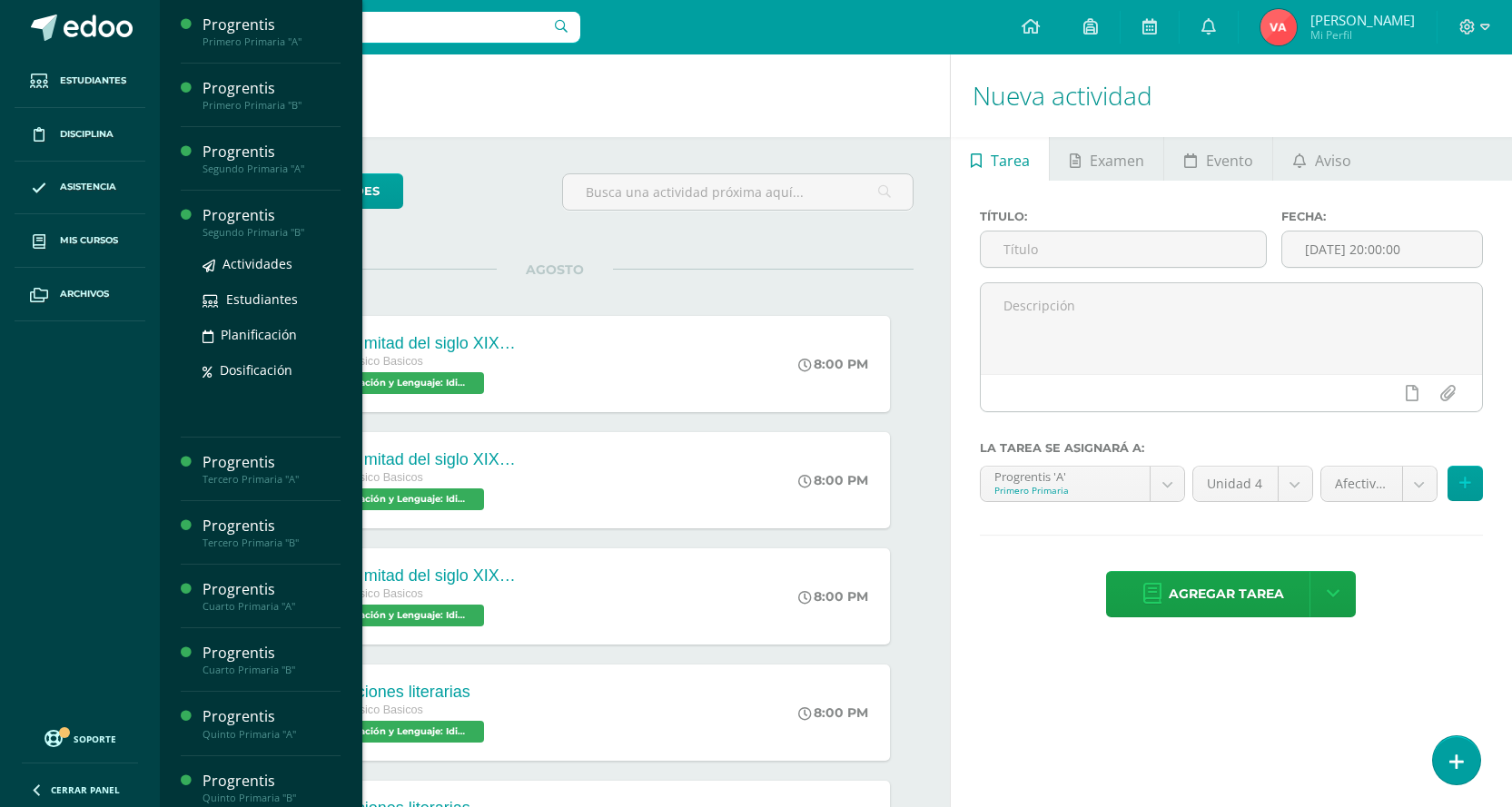
click at [290, 224] on div "Progrentis" at bounding box center [272, 215] width 138 height 21
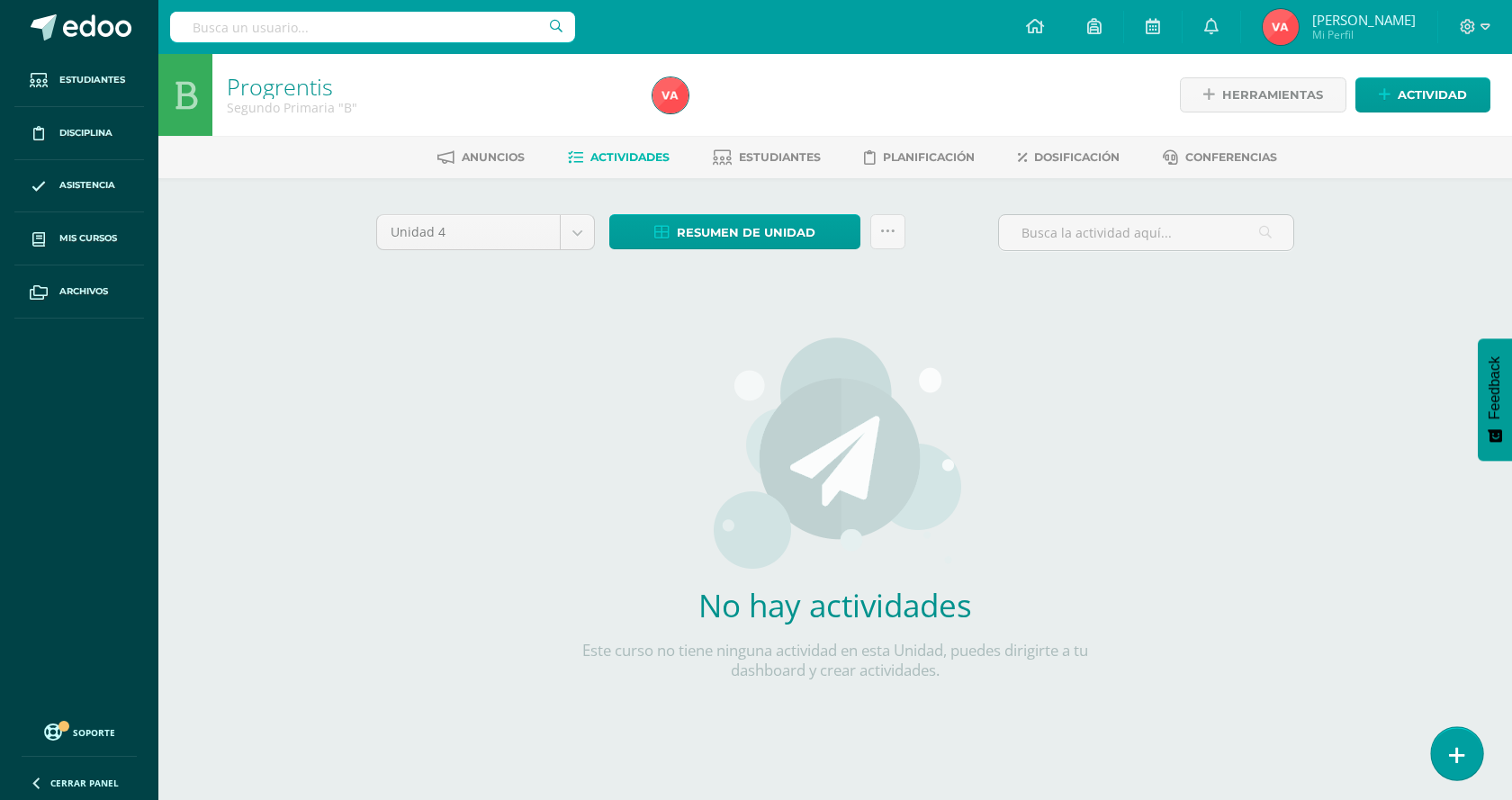
click at [1458, 757] on icon at bounding box center [1457, 755] width 17 height 21
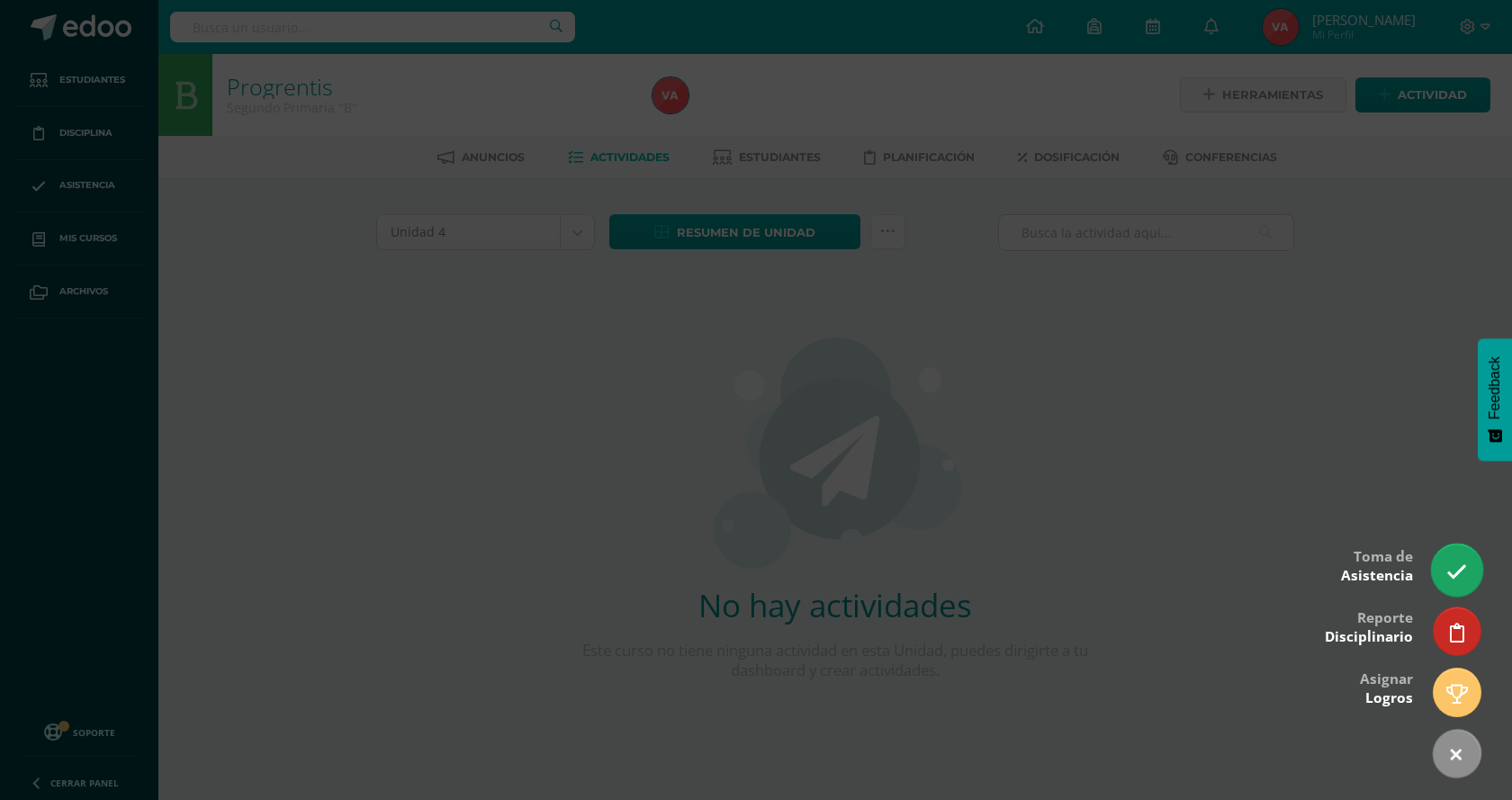
click at [1448, 573] on icon at bounding box center [1456, 572] width 21 height 21
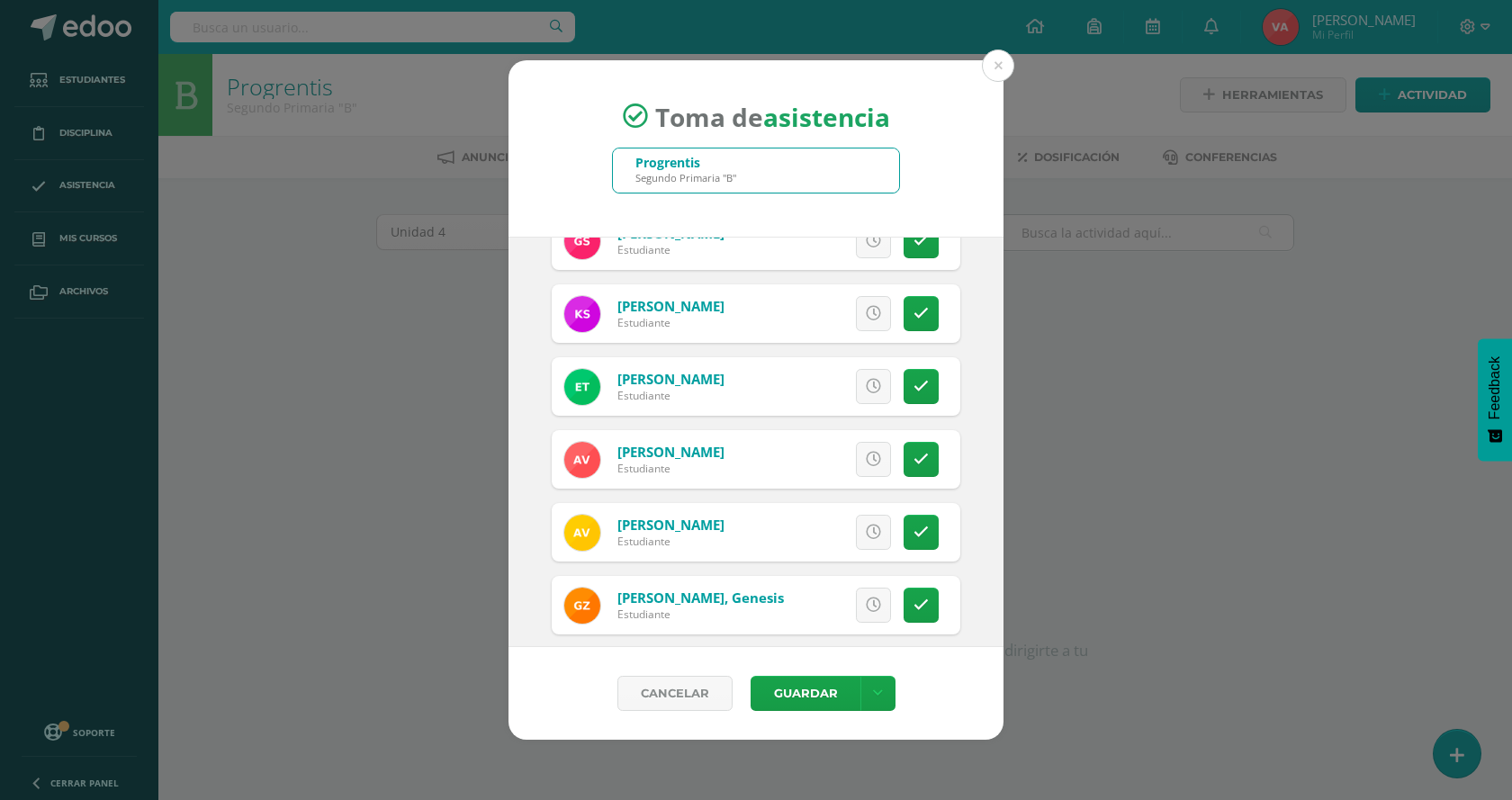
scroll to position [1727, 0]
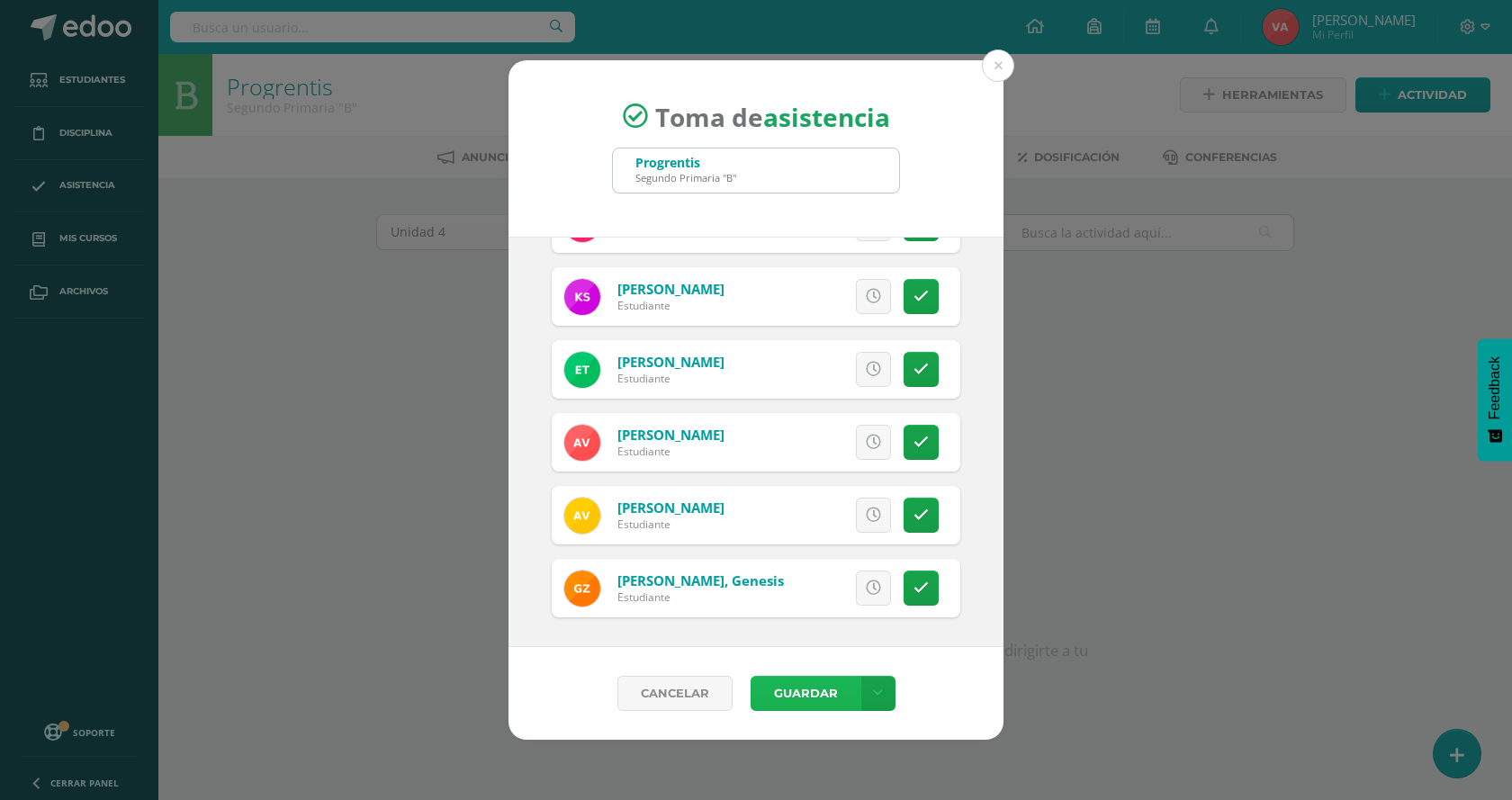
click at [814, 695] on button "Guardar" at bounding box center [806, 693] width 110 height 35
